Goal: Transaction & Acquisition: Download file/media

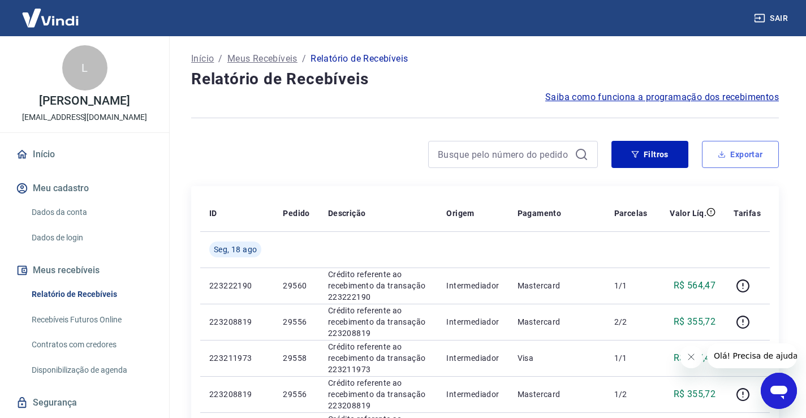
click at [755, 161] on button "Exportar" at bounding box center [740, 154] width 77 height 27
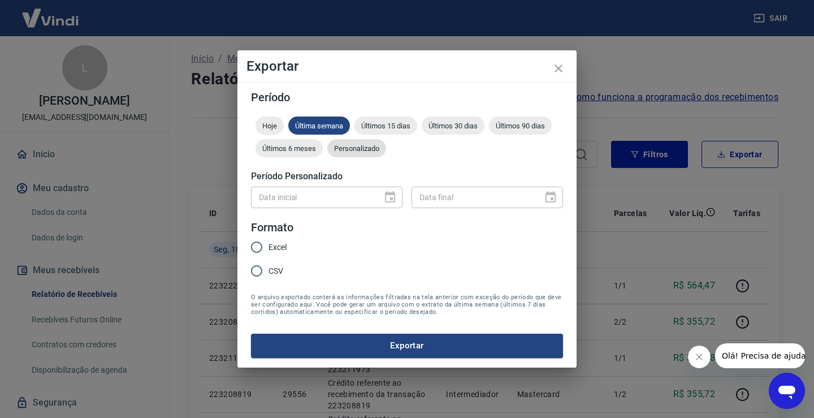
click at [352, 148] on span "Personalizado" at bounding box center [356, 148] width 59 height 8
click at [391, 197] on icon "Choose date" at bounding box center [390, 196] width 10 height 11
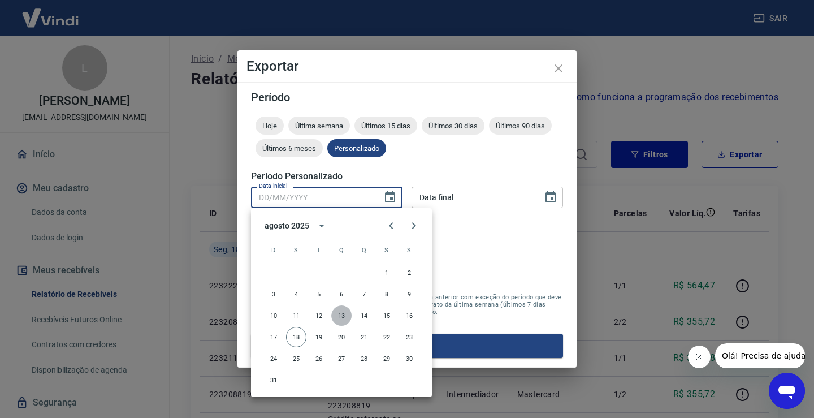
click at [341, 314] on button "13" at bounding box center [341, 315] width 20 height 20
type input "[DATE]"
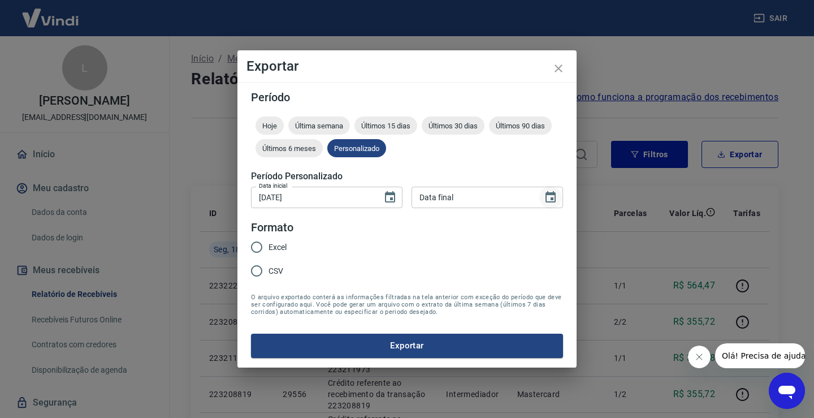
click at [557, 195] on button "Choose date" at bounding box center [551, 197] width 23 height 23
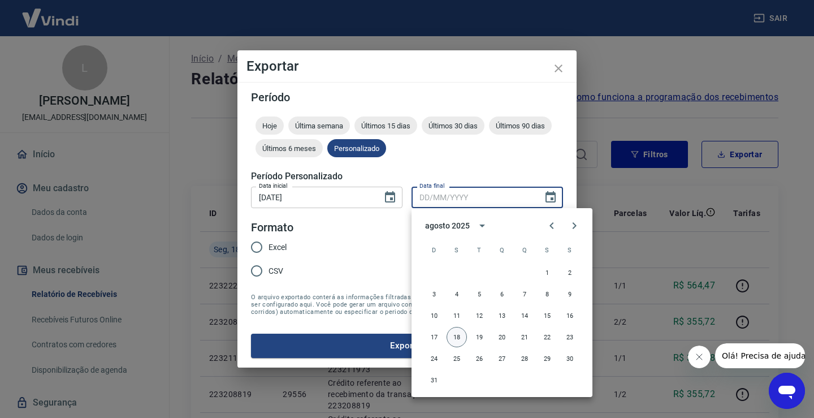
click at [449, 335] on button "18" at bounding box center [457, 337] width 20 height 20
type input "[DATE]"
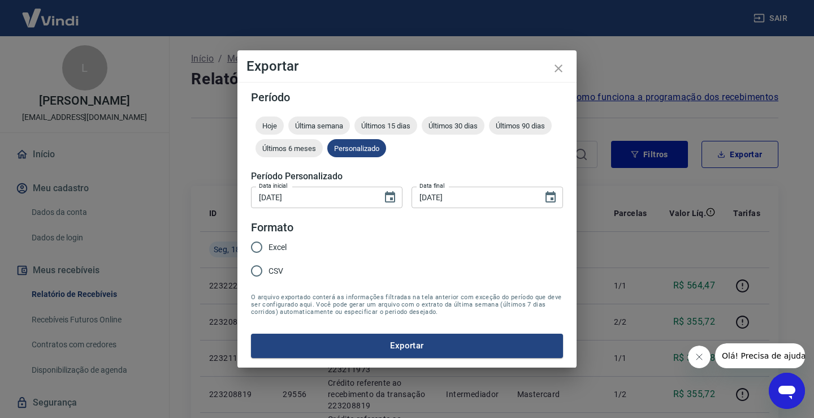
click at [268, 244] on input "Excel" at bounding box center [257, 247] width 24 height 24
radio input "true"
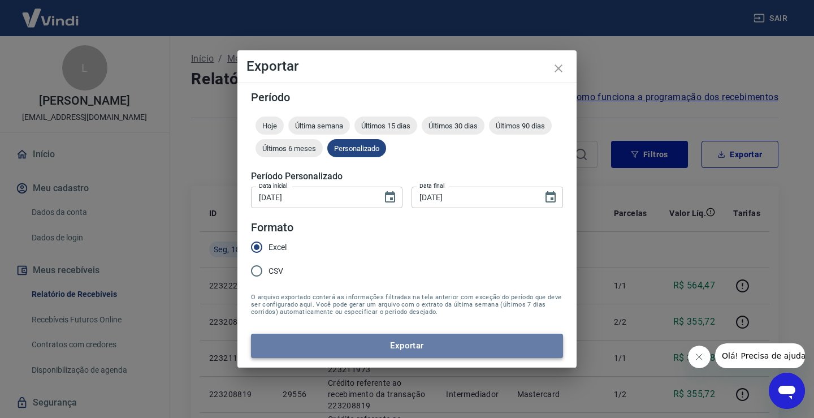
click at [411, 351] on button "Exportar" at bounding box center [407, 346] width 312 height 24
